Goal: Information Seeking & Learning: Find specific fact

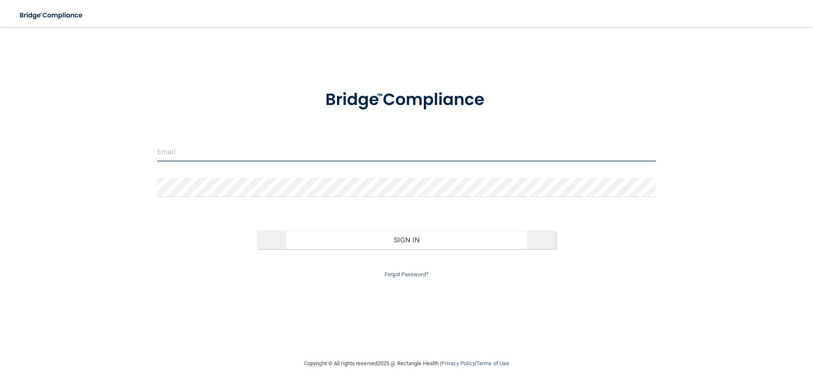
type input "[EMAIL_ADDRESS][DOMAIN_NAME]"
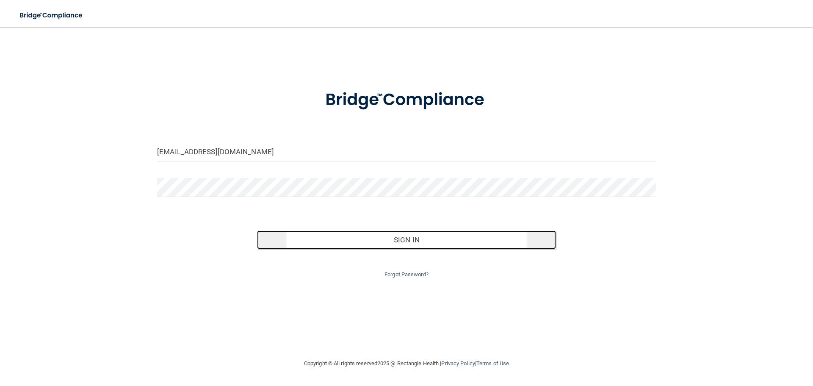
click at [399, 239] on button "Sign In" at bounding box center [406, 239] width 299 height 19
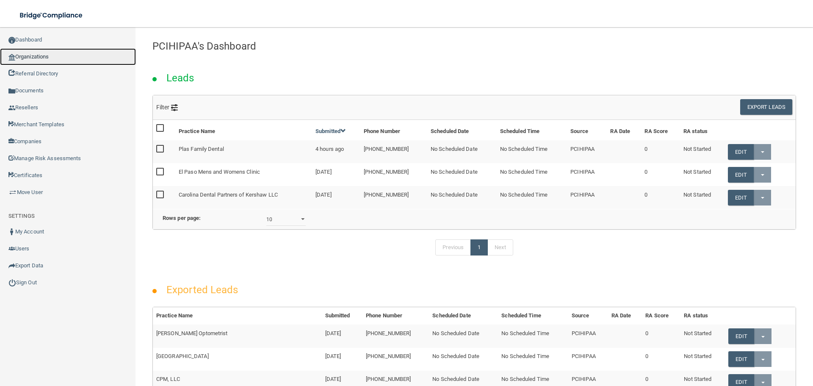
click at [35, 55] on link "Organizations" at bounding box center [68, 56] width 136 height 17
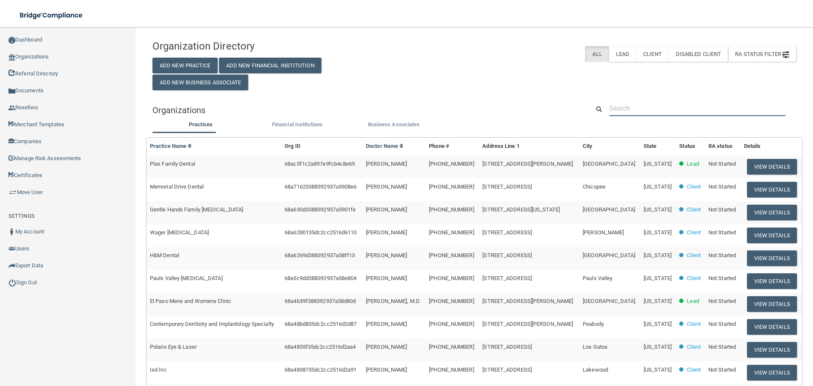
click at [624, 110] on input "text" at bounding box center [697, 108] width 176 height 16
paste input "[PHONE_NUMBER]"
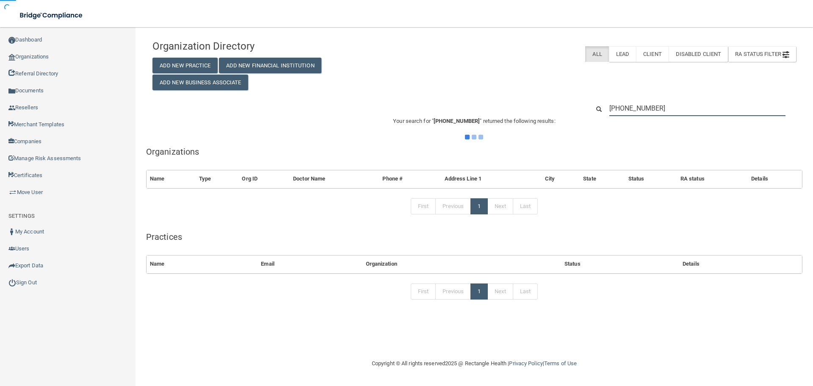
type input "[PHONE_NUMBER]"
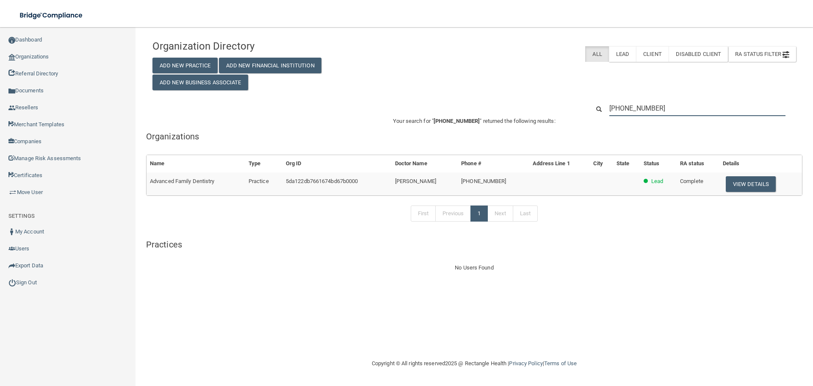
click at [678, 109] on input "[PHONE_NUMBER]" at bounding box center [697, 108] width 176 height 16
drag, startPoint x: 678, startPoint y: 108, endPoint x: 569, endPoint y: 114, distance: 109.4
click at [569, 114] on div "[PHONE_NUMBER]" at bounding box center [474, 108] width 656 height 16
paste input "801) 789-5444"
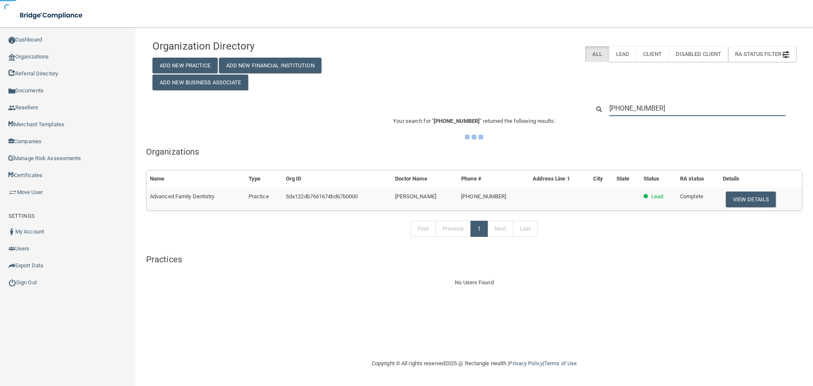
type input "[PHONE_NUMBER]"
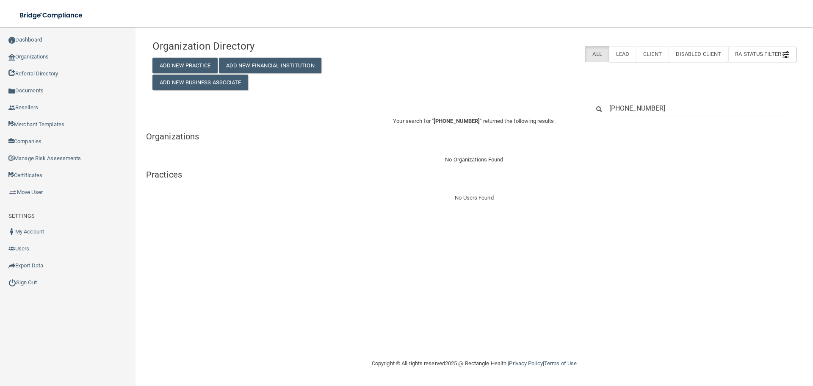
drag, startPoint x: 667, startPoint y: 110, endPoint x: 592, endPoint y: 105, distance: 75.5
click at [592, 105] on div "[PHONE_NUMBER]" at bounding box center [693, 108] width 219 height 16
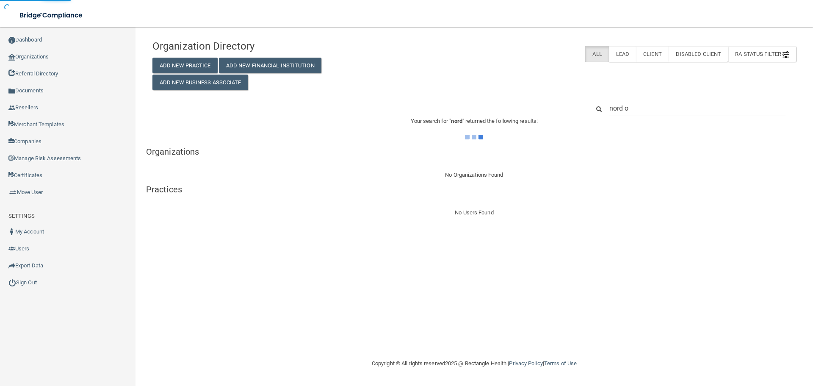
type input "nord or"
type input "nord"
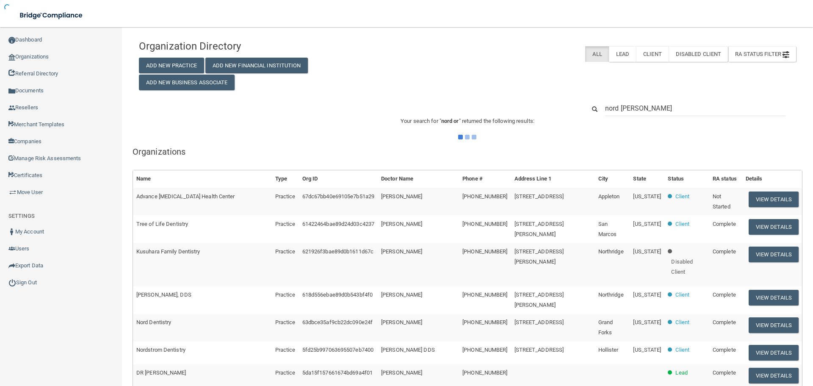
type input "nord ortho"
